Goal: Information Seeking & Learning: Learn about a topic

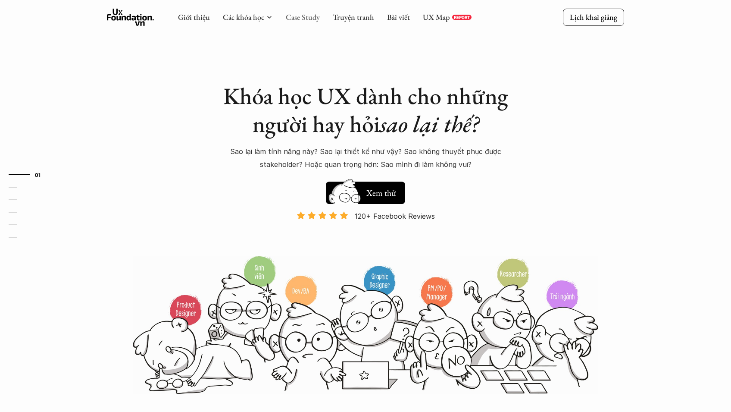
click at [316, 21] on link "Case Study" at bounding box center [303, 17] width 34 height 10
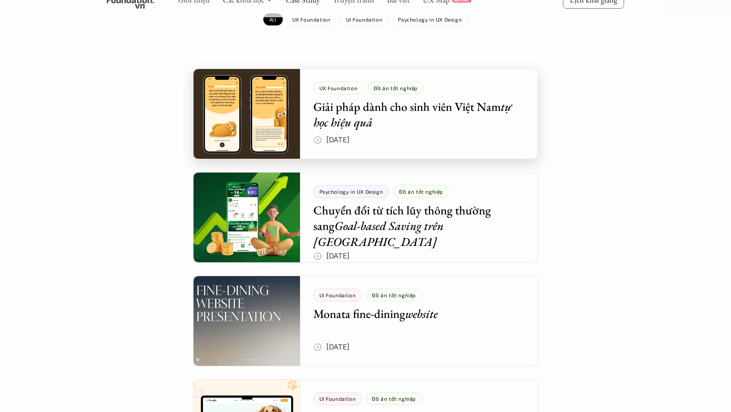
scroll to position [151, 0]
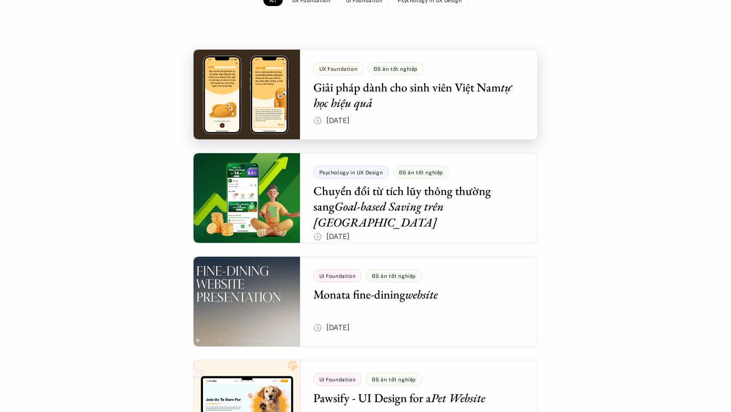
click at [278, 99] on div at bounding box center [365, 94] width 345 height 91
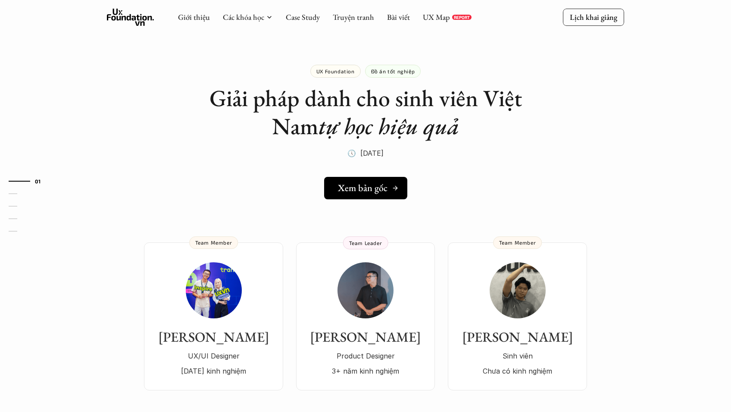
click at [385, 182] on h5 "Xem bản gốc" at bounding box center [363, 187] width 50 height 11
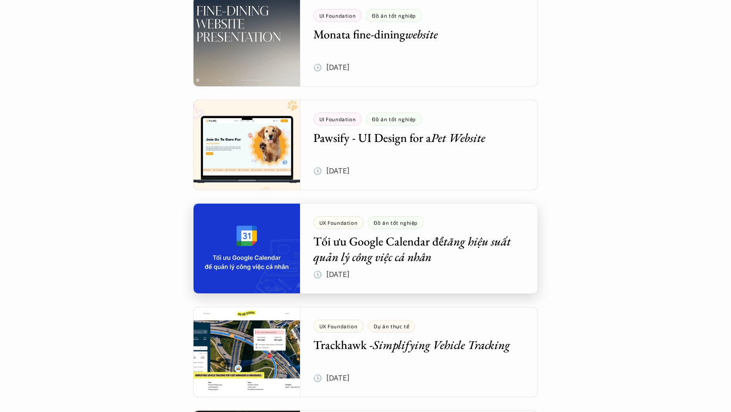
scroll to position [414, 0]
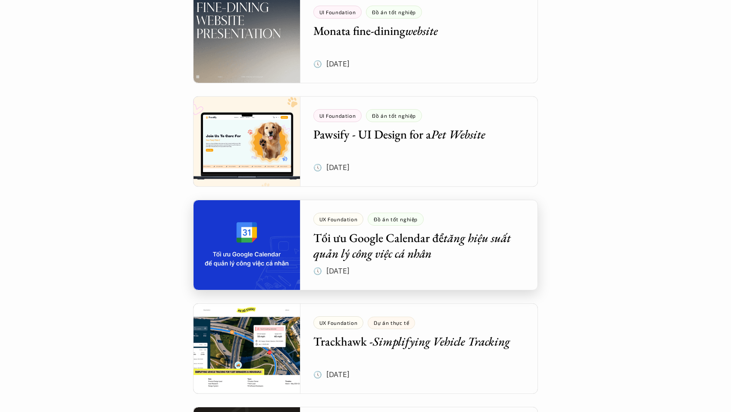
click at [257, 256] on div at bounding box center [365, 245] width 345 height 91
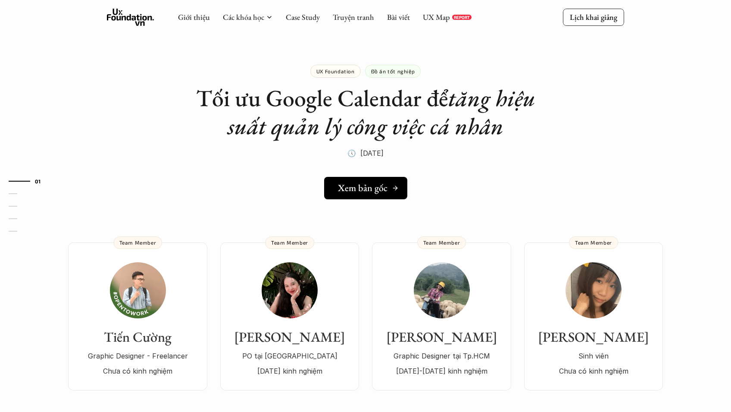
click at [361, 189] on h5 "Xem bản gốc" at bounding box center [363, 187] width 50 height 11
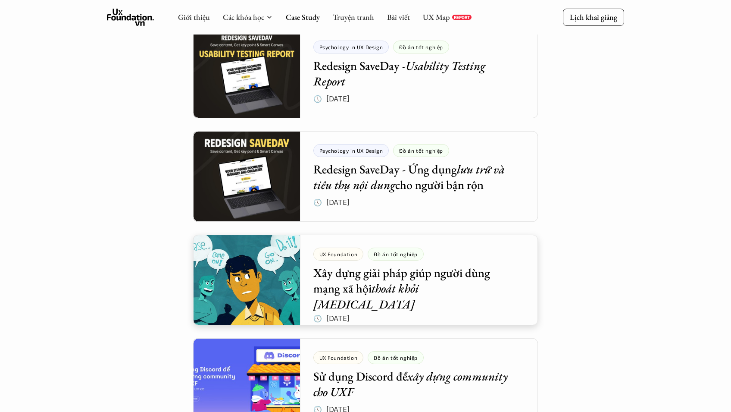
scroll to position [793, 0]
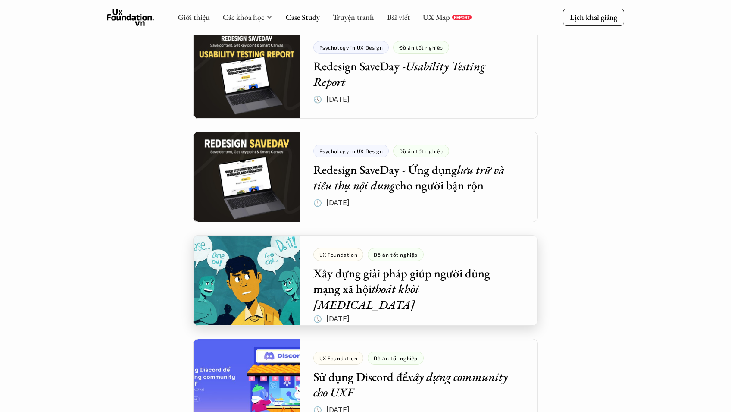
click at [298, 265] on div at bounding box center [365, 280] width 345 height 91
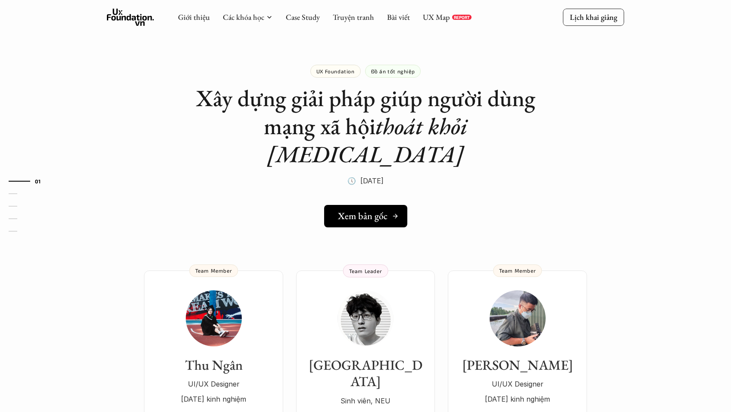
click at [359, 205] on link "Xem bản gốc" at bounding box center [365, 216] width 83 height 22
